Goal: Transaction & Acquisition: Purchase product/service

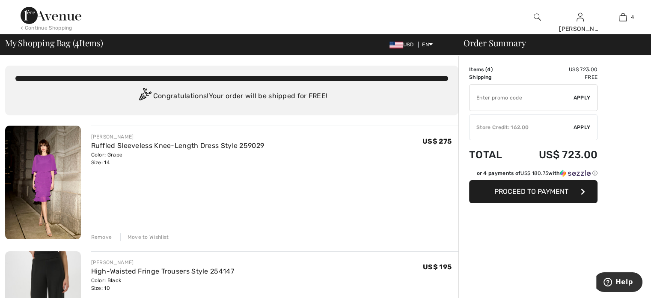
click at [108, 241] on div "Remove" at bounding box center [101, 237] width 21 height 8
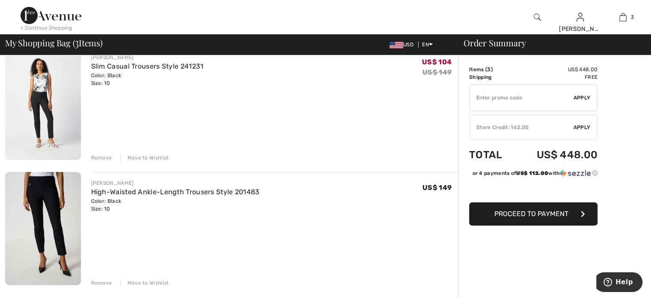
scroll to position [206, 0]
click at [43, 103] on img at bounding box center [43, 101] width 76 height 113
click at [52, 227] on img at bounding box center [43, 226] width 76 height 113
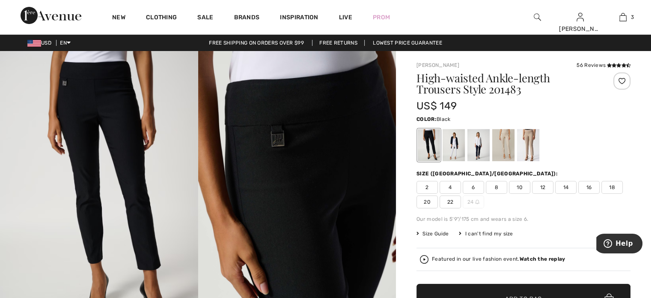
click at [546, 188] on span "12" at bounding box center [542, 187] width 21 height 13
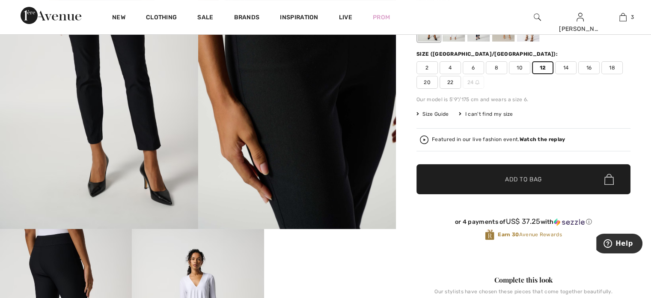
click at [516, 184] on span "Add to Bag" at bounding box center [523, 179] width 37 height 9
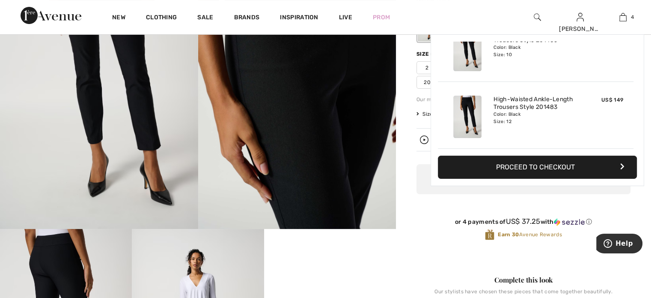
scroll to position [0, 0]
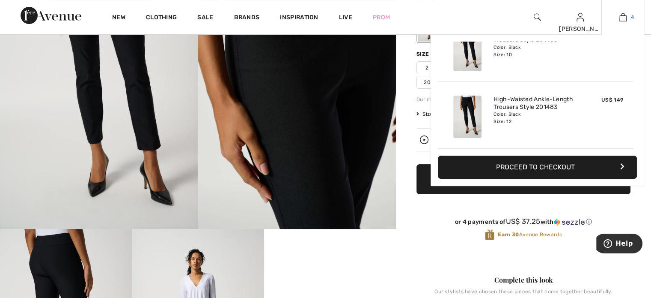
click at [621, 15] on img at bounding box center [623, 17] width 7 height 10
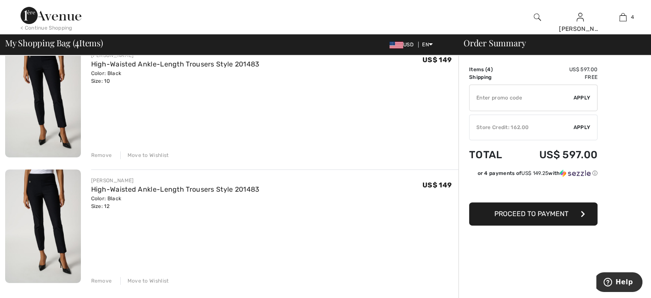
scroll to position [322, 0]
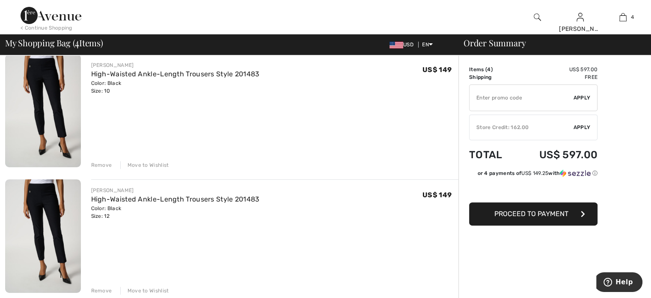
click at [106, 169] on div "Remove" at bounding box center [101, 165] width 21 height 8
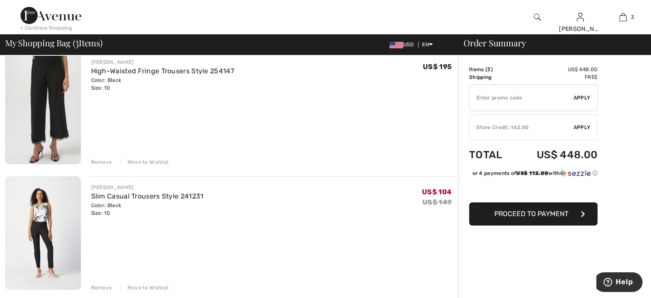
scroll to position [70, 0]
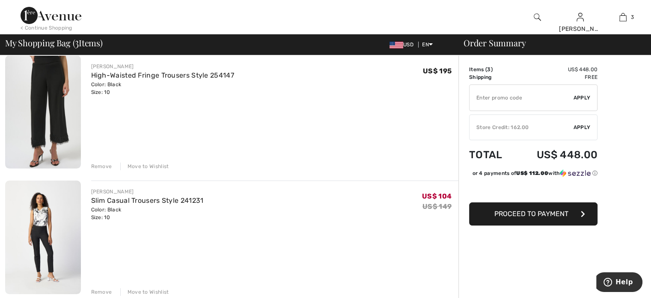
click at [105, 170] on div "Remove" at bounding box center [101, 166] width 21 height 8
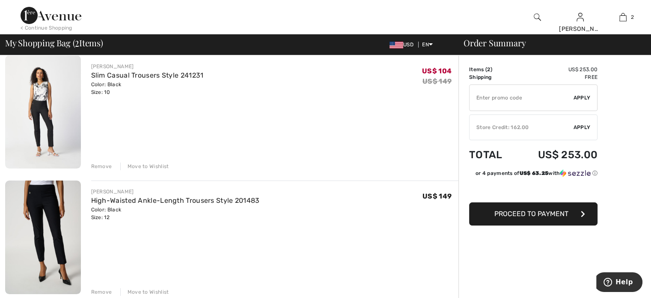
click at [109, 170] on div "Remove" at bounding box center [101, 166] width 21 height 8
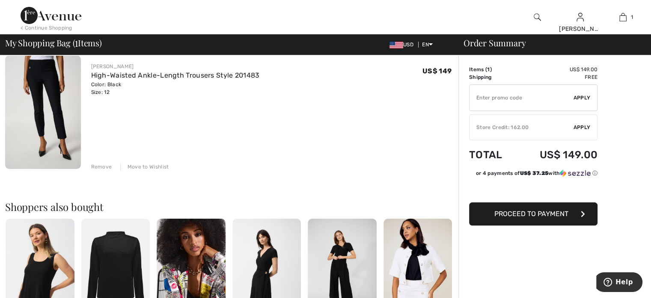
click at [510, 130] on div "Store Credit: 162.00" at bounding box center [522, 127] width 104 height 8
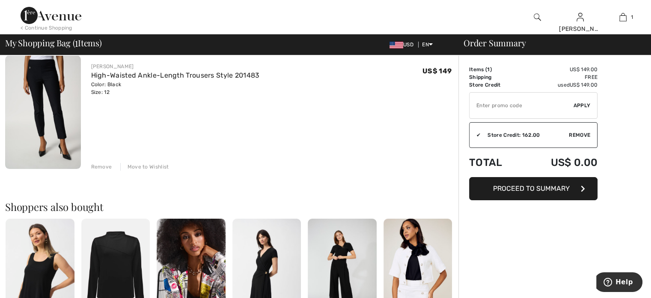
click at [544, 192] on span "Proceed to Summary" at bounding box center [531, 188] width 77 height 8
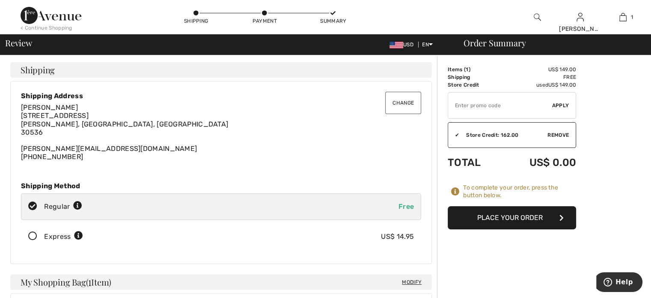
click at [515, 229] on button "Place Your Order" at bounding box center [512, 217] width 128 height 23
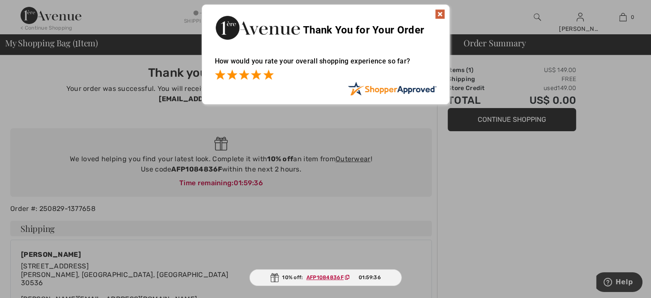
drag, startPoint x: 272, startPoint y: 75, endPoint x: 283, endPoint y: 73, distance: 11.2
click at [274, 75] on div at bounding box center [326, 75] width 222 height 12
click at [440, 15] on img at bounding box center [440, 14] width 10 height 10
